Goal: Task Accomplishment & Management: Complete application form

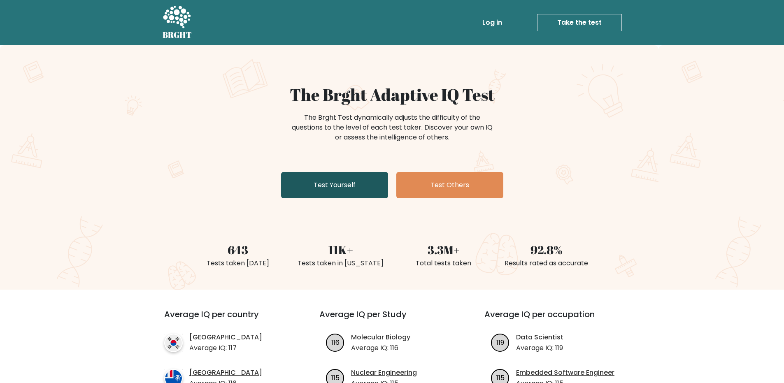
click at [328, 174] on link "Test Yourself" at bounding box center [334, 185] width 107 height 26
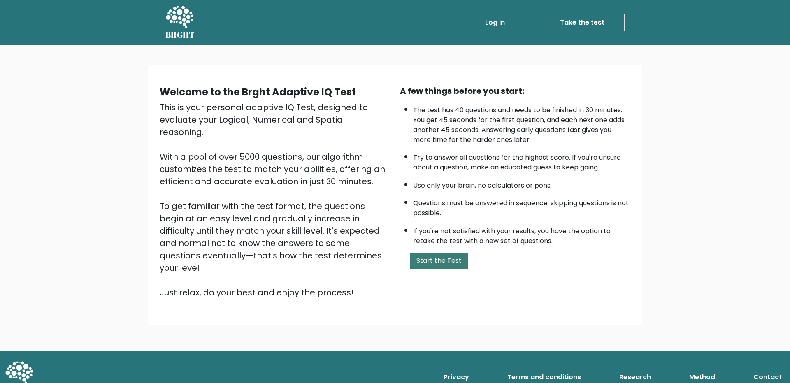
click at [440, 257] on button "Start the Test" at bounding box center [439, 261] width 58 height 16
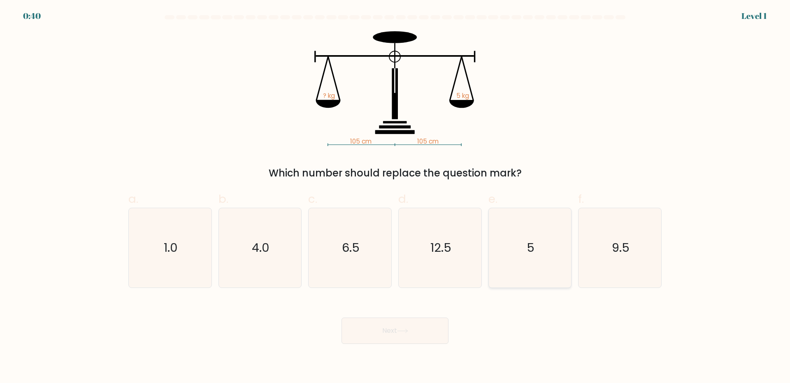
click at [519, 234] on icon "5" at bounding box center [529, 247] width 79 height 79
click at [395, 197] on input "e. 5" at bounding box center [395, 194] width 0 height 5
radio input "true"
click at [403, 326] on button "Next" at bounding box center [395, 331] width 107 height 26
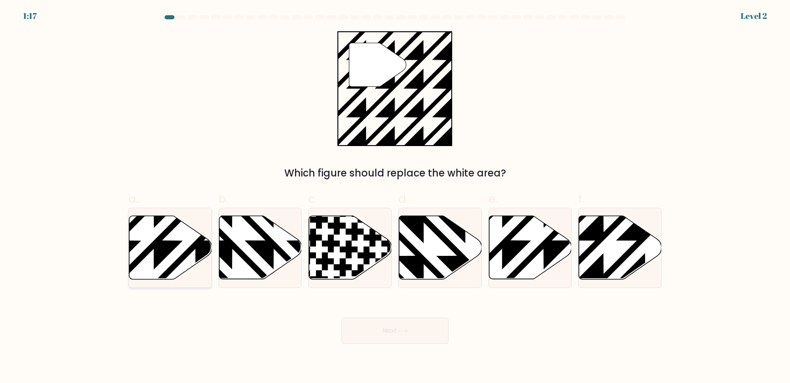
click at [160, 247] on icon at bounding box center [195, 282] width 167 height 167
click at [395, 197] on input "a." at bounding box center [395, 194] width 0 height 5
radio input "true"
click at [630, 256] on icon at bounding box center [645, 282] width 167 height 167
click at [395, 197] on input "f." at bounding box center [395, 194] width 0 height 5
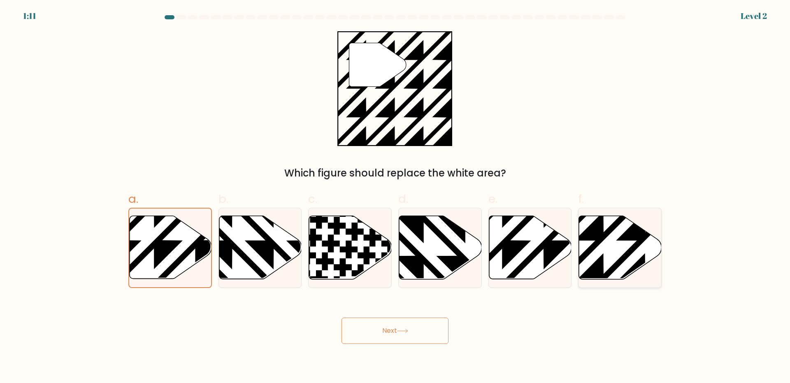
radio input "true"
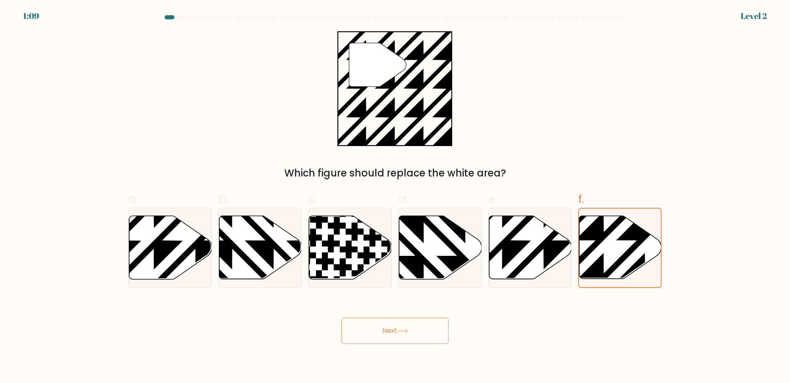
click at [428, 330] on button "Next" at bounding box center [395, 331] width 107 height 26
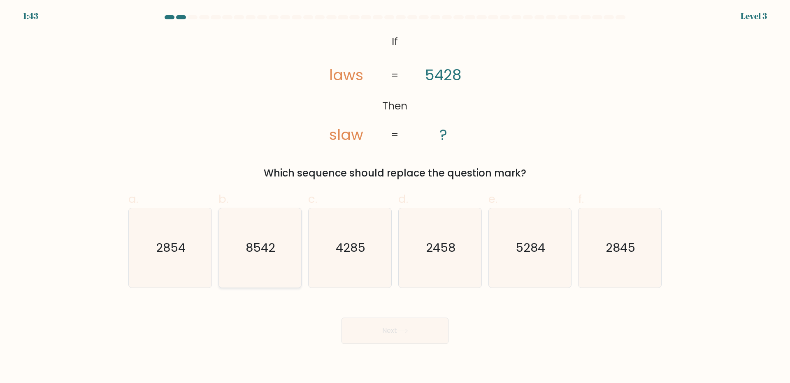
click at [260, 265] on icon "8542" at bounding box center [259, 247] width 79 height 79
click at [395, 197] on input "b. 8542" at bounding box center [395, 194] width 0 height 5
radio input "true"
click at [360, 322] on button "Next" at bounding box center [395, 331] width 107 height 26
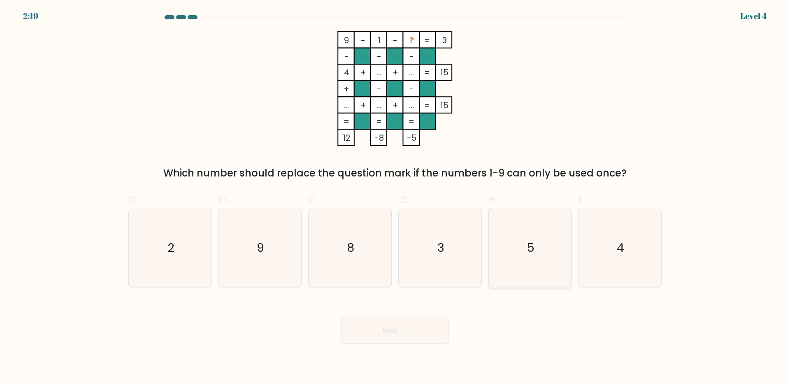
click at [514, 257] on icon "5" at bounding box center [529, 247] width 79 height 79
click at [395, 197] on input "e. 5" at bounding box center [395, 194] width 0 height 5
radio input "true"
click at [400, 340] on button "Next" at bounding box center [395, 331] width 107 height 26
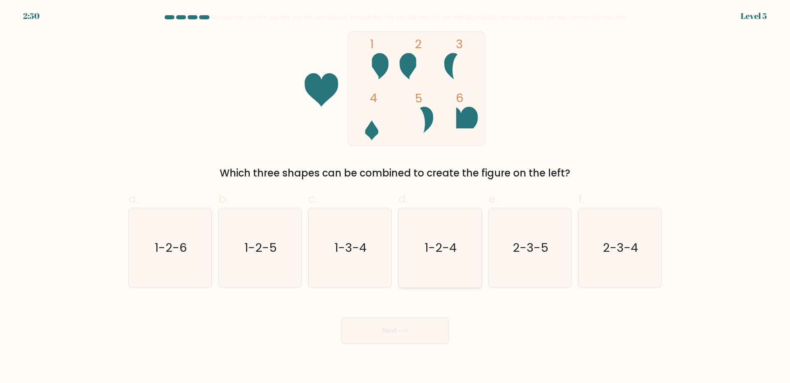
click at [451, 272] on icon "1-2-4" at bounding box center [439, 247] width 79 height 79
click at [395, 197] on input "d. 1-2-4" at bounding box center [395, 194] width 0 height 5
radio input "true"
click at [423, 336] on button "Next" at bounding box center [395, 331] width 107 height 26
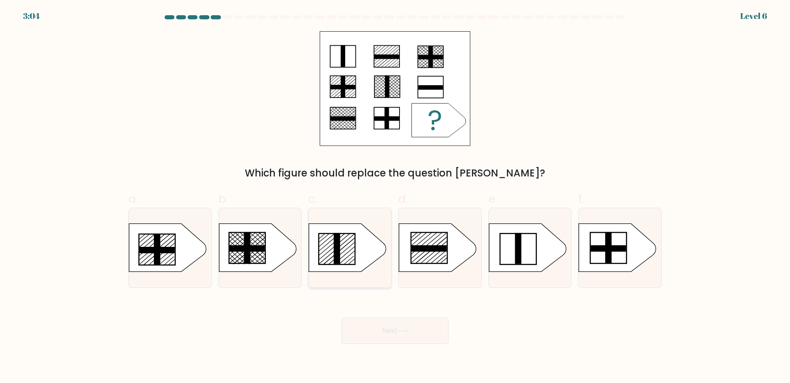
click at [331, 255] on icon at bounding box center [347, 247] width 77 height 48
click at [395, 197] on input "c." at bounding box center [395, 194] width 0 height 5
radio input "true"
click at [387, 337] on button "Next" at bounding box center [395, 331] width 107 height 26
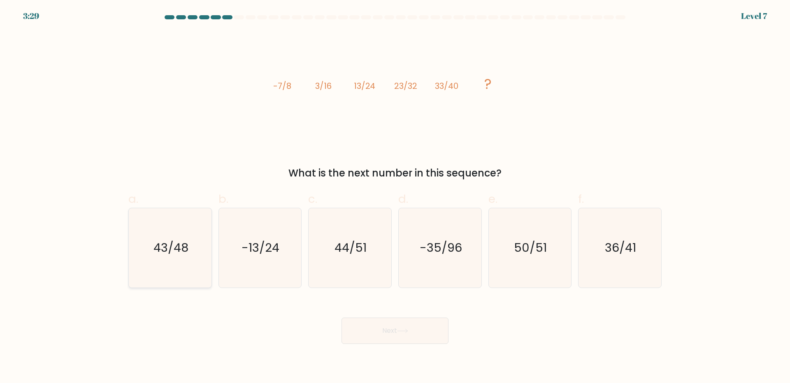
click at [165, 264] on icon "43/48" at bounding box center [169, 247] width 79 height 79
click at [395, 197] on input "a. 43/48" at bounding box center [395, 194] width 0 height 5
radio input "true"
click at [373, 325] on button "Next" at bounding box center [395, 331] width 107 height 26
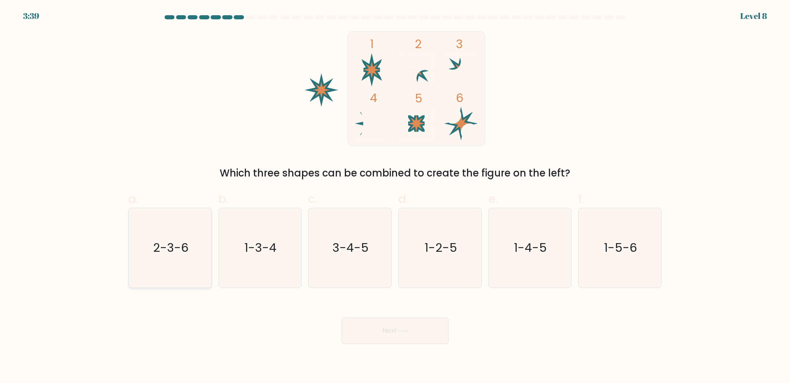
click at [152, 272] on icon "2-3-6" at bounding box center [169, 247] width 79 height 79
click at [395, 197] on input "a. 2-3-6" at bounding box center [395, 194] width 0 height 5
radio input "true"
click at [386, 332] on button "Next" at bounding box center [395, 331] width 107 height 26
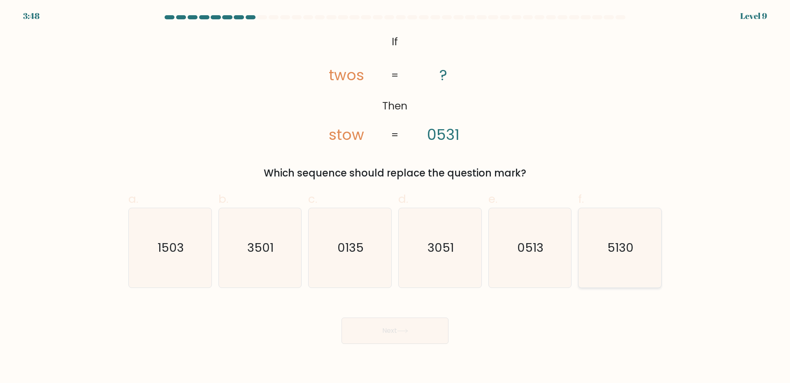
click at [623, 237] on icon "5130" at bounding box center [619, 247] width 79 height 79
click at [395, 197] on input "f. 5130" at bounding box center [395, 194] width 0 height 5
radio input "true"
click at [427, 325] on button "Next" at bounding box center [395, 331] width 107 height 26
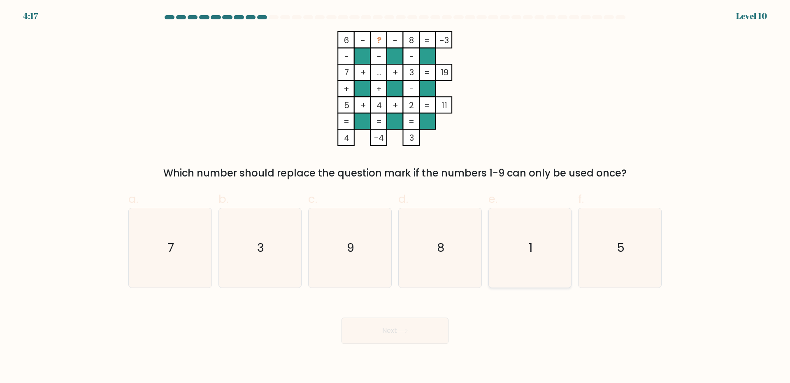
click at [522, 261] on icon "1" at bounding box center [529, 247] width 79 height 79
click at [395, 197] on input "e. 1" at bounding box center [395, 194] width 0 height 5
radio input "true"
click at [415, 328] on button "Next" at bounding box center [395, 331] width 107 height 26
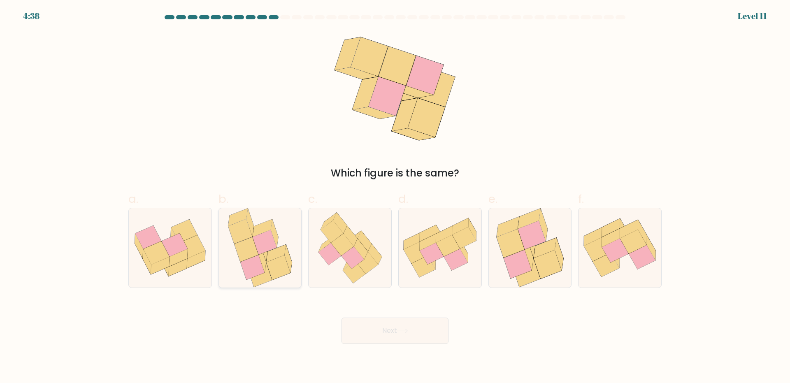
click at [279, 242] on icon at bounding box center [260, 247] width 70 height 79
click at [395, 197] on input "b." at bounding box center [395, 194] width 0 height 5
radio input "true"
click at [361, 329] on button "Next" at bounding box center [395, 331] width 107 height 26
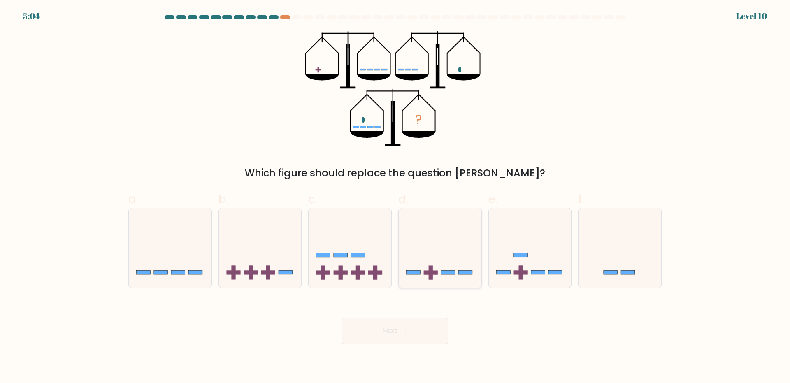
click at [435, 263] on icon at bounding box center [440, 248] width 83 height 68
click at [395, 197] on input "d." at bounding box center [395, 194] width 0 height 5
radio input "true"
click at [419, 319] on button "Next" at bounding box center [395, 331] width 107 height 26
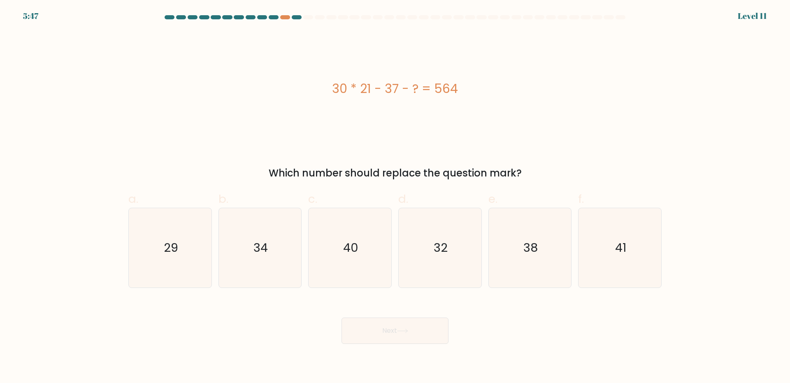
drag, startPoint x: 419, startPoint y: 319, endPoint x: 452, endPoint y: 313, distance: 33.5
click at [452, 313] on div "Next" at bounding box center [394, 321] width 543 height 46
click at [193, 260] on icon "29" at bounding box center [169, 247] width 79 height 79
click at [395, 197] on input "a. 29" at bounding box center [395, 194] width 0 height 5
radio input "true"
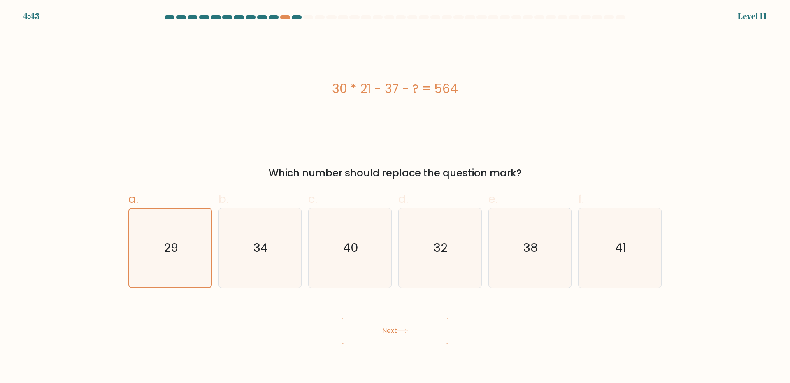
click at [369, 331] on button "Next" at bounding box center [395, 331] width 107 height 26
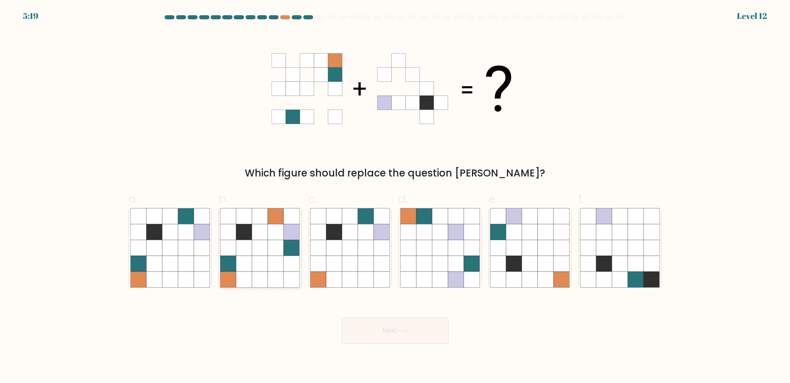
click at [244, 242] on icon at bounding box center [244, 248] width 16 height 16
click at [395, 197] on input "b." at bounding box center [395, 194] width 0 height 5
radio input "true"
click at [428, 329] on button "Next" at bounding box center [395, 331] width 107 height 26
